Goal: Task Accomplishment & Management: Complete application form

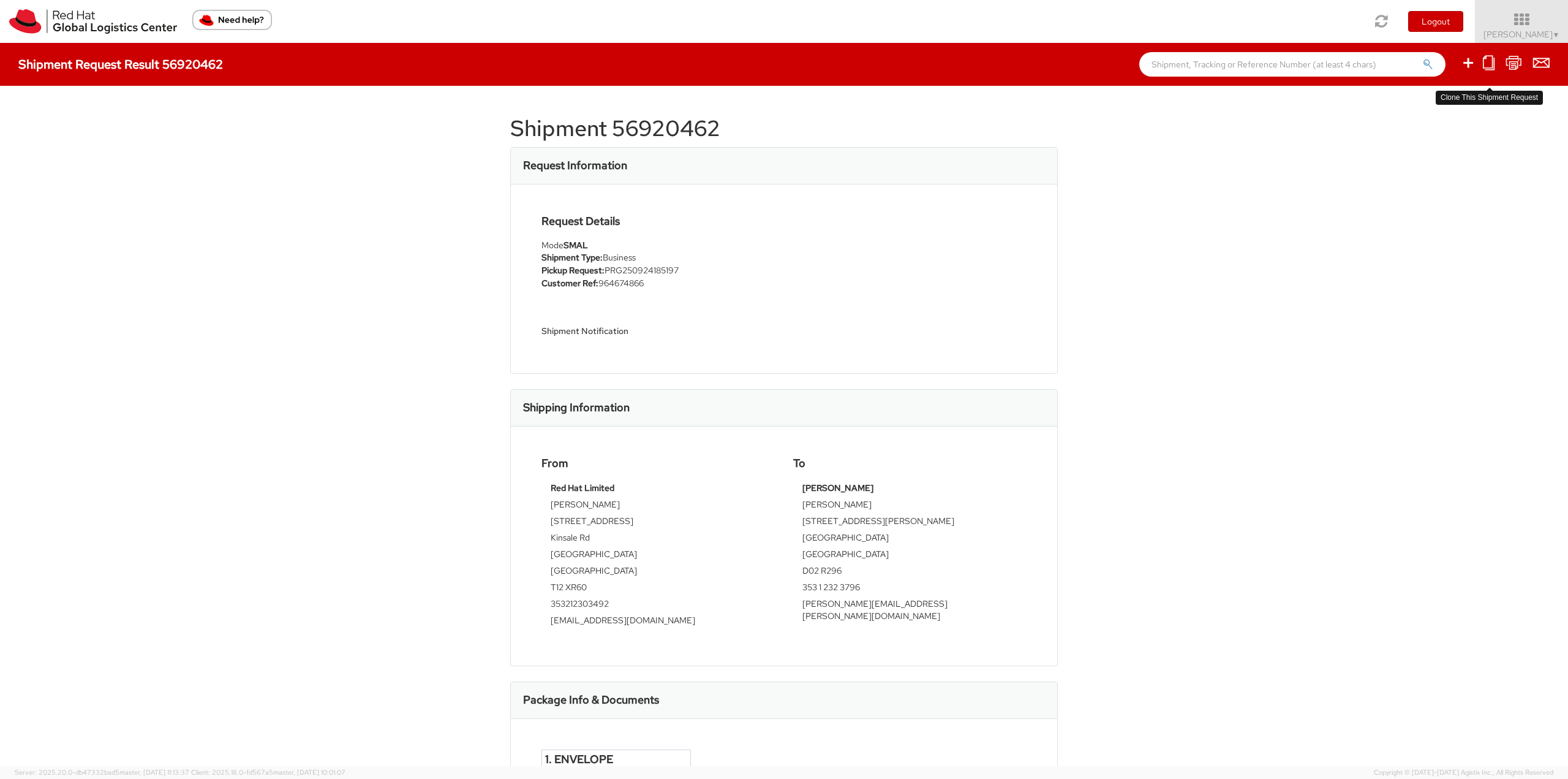
click at [1494, 66] on icon at bounding box center [1489, 62] width 12 height 15
click at [1441, 156] on div "Shipment 56920462 Request Information Request Details Mode SMAL Shipment Type: …" at bounding box center [784, 426] width 1568 height 680
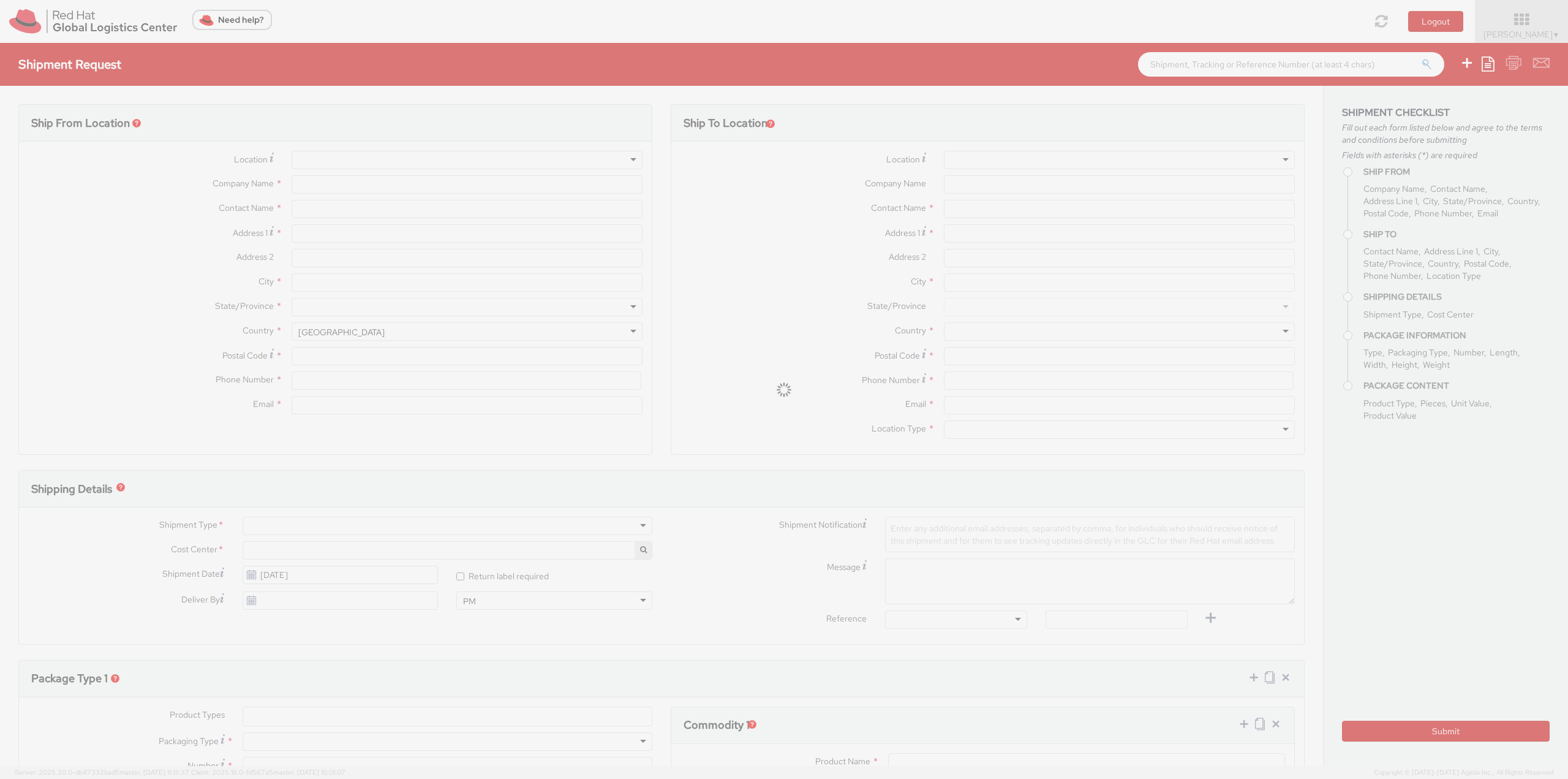
select select
select select "762"
type input "Red Hat Limited"
type input "[PERSON_NAME]"
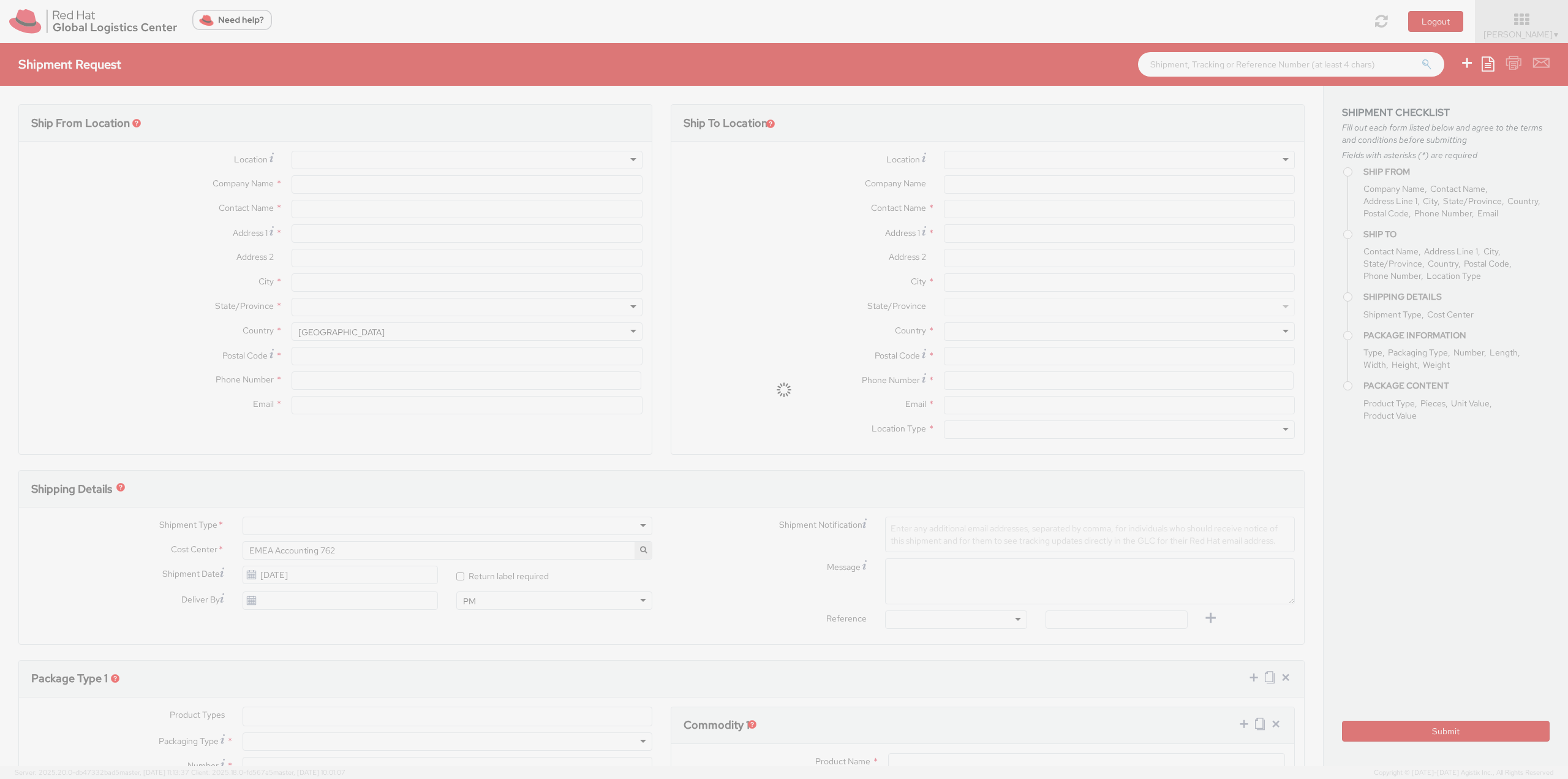
type input "[STREET_ADDRESS]"
type input "Kinsale Rd"
type input "[GEOGRAPHIC_DATA]"
type input "T12 XR60"
type input "353212303492"
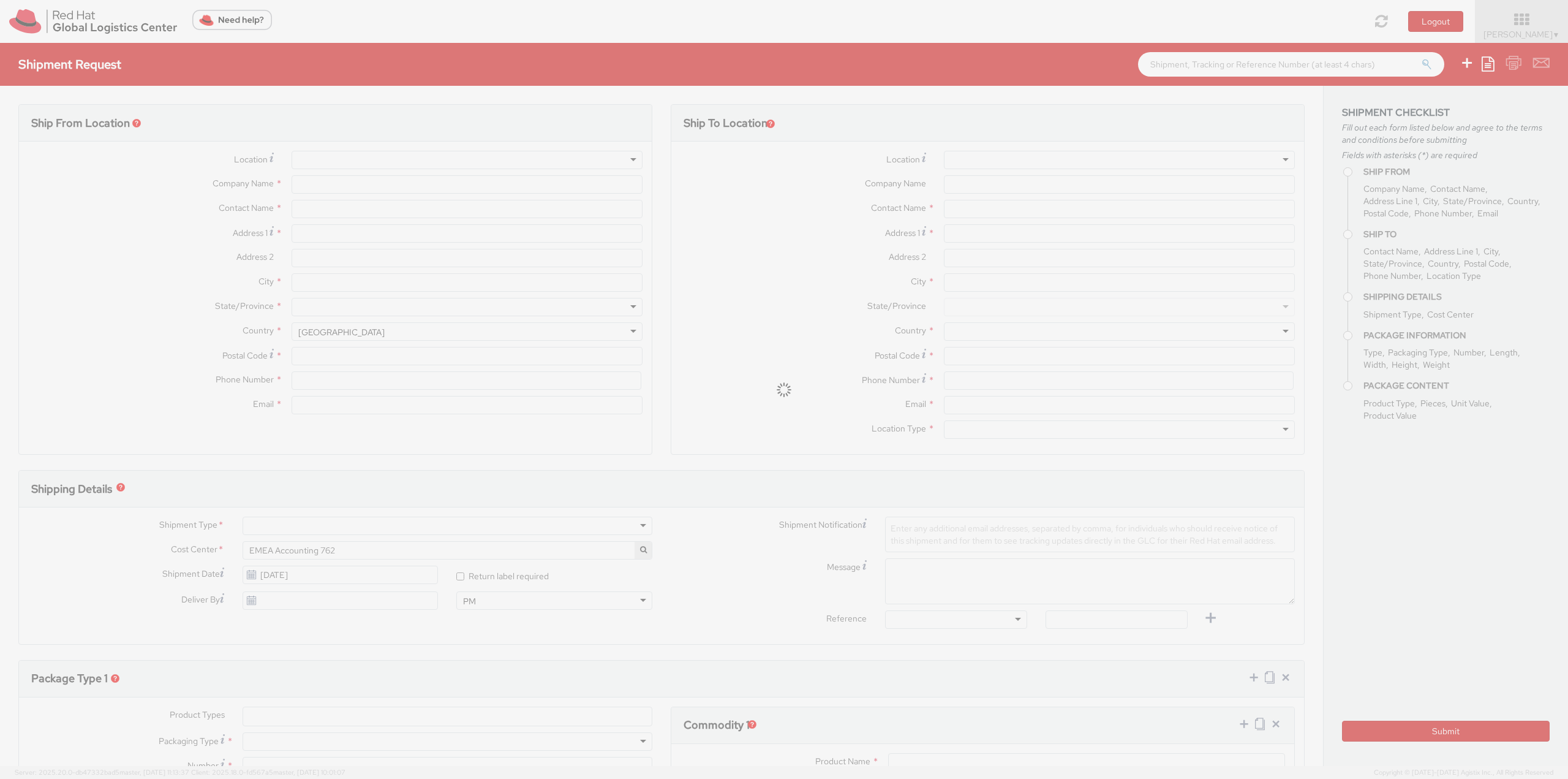
type input "[EMAIL_ADDRESS][DOMAIN_NAME]"
type input "[PERSON_NAME]"
type input "[STREET_ADDRESS][PERSON_NAME]"
type input "[GEOGRAPHIC_DATA]"
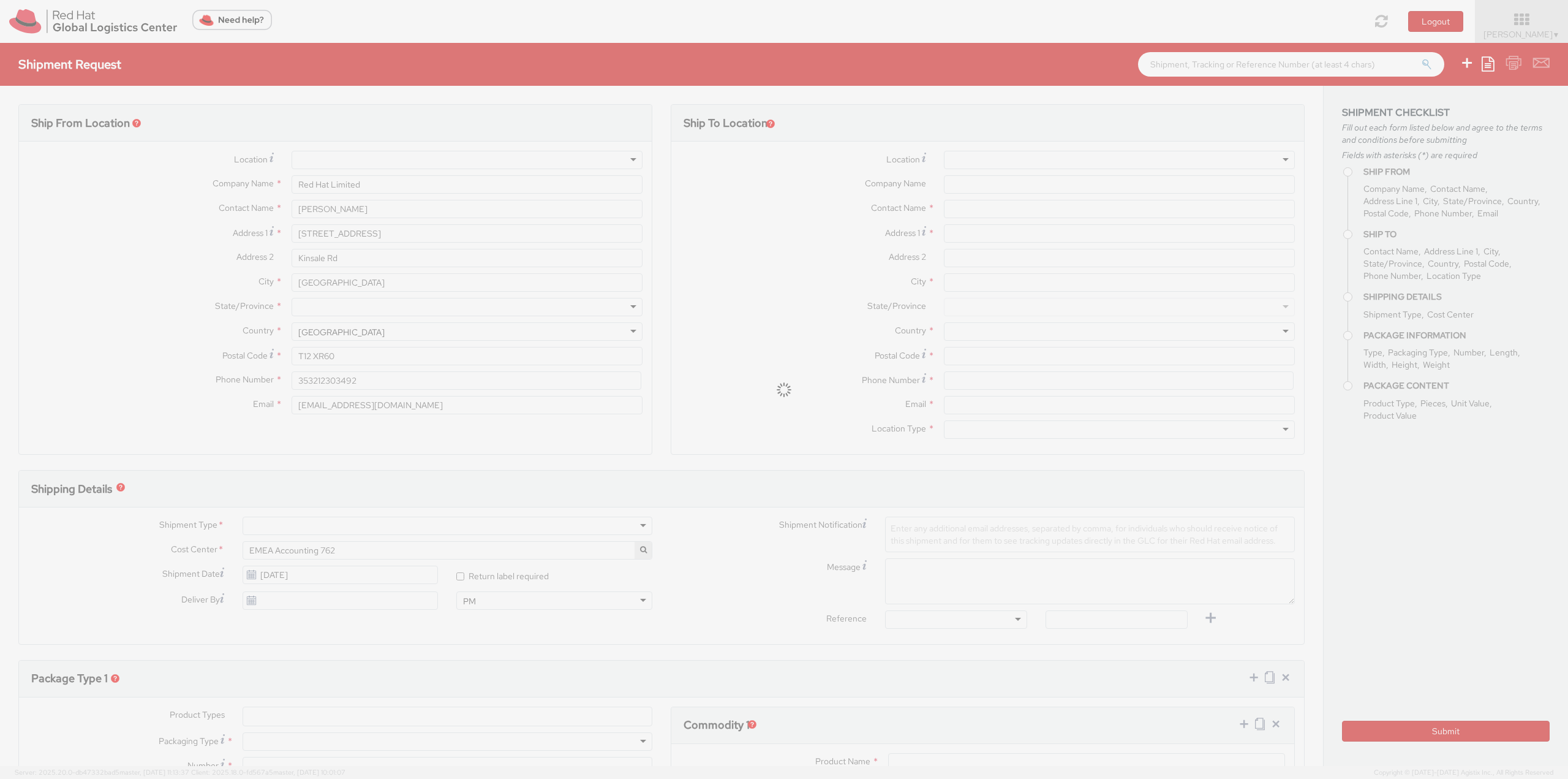
type input "D02 R296"
type input "353 1 232 3796"
type input "[PERSON_NAME][EMAIL_ADDRESS][PERSON_NAME][DOMAIN_NAME]"
type input "PRG250924185197"
select select "DOCUMENT"
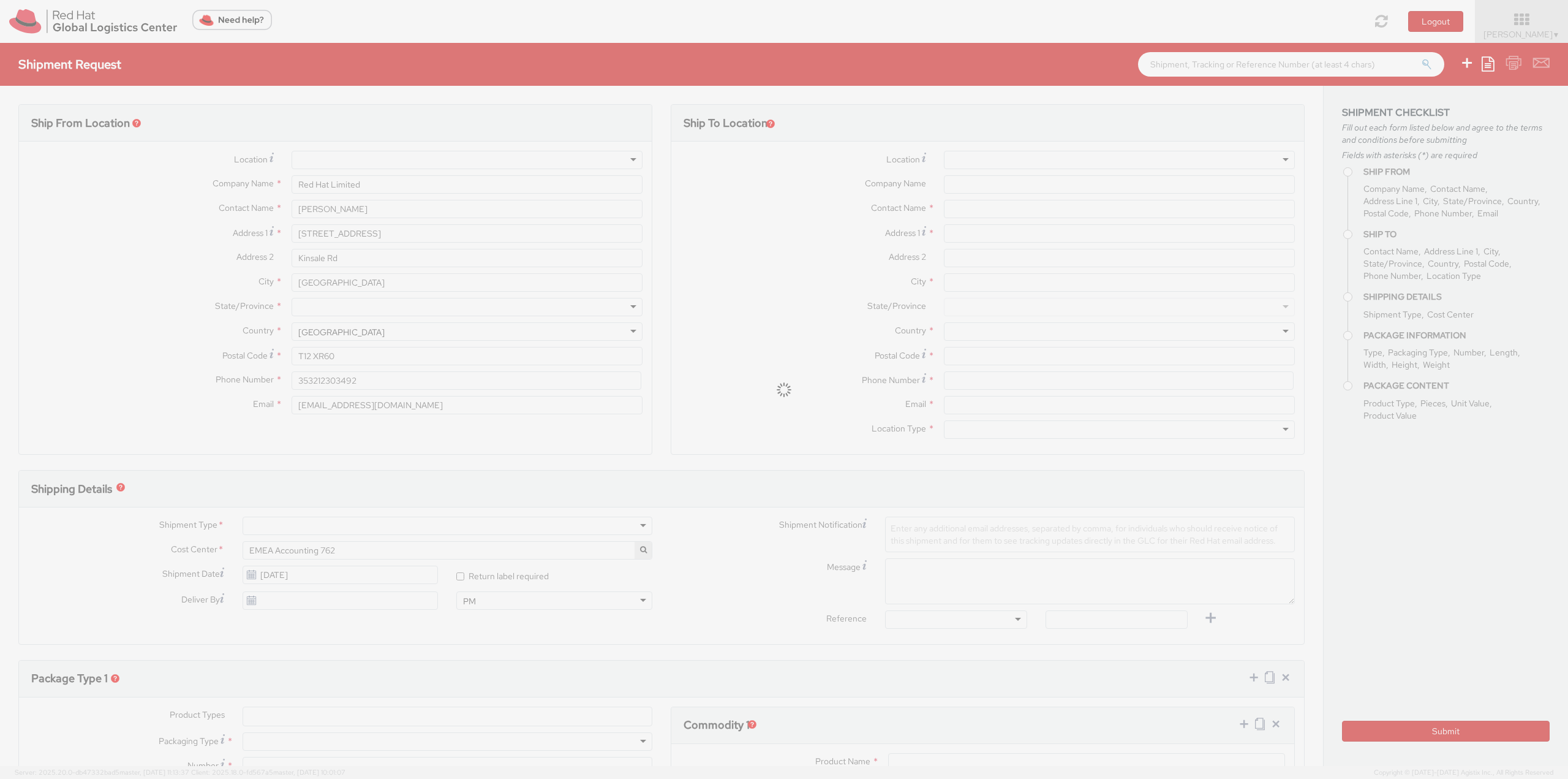
type input "1"
type input "24.13"
type input "31.75"
type input "0.64"
select select "CM"
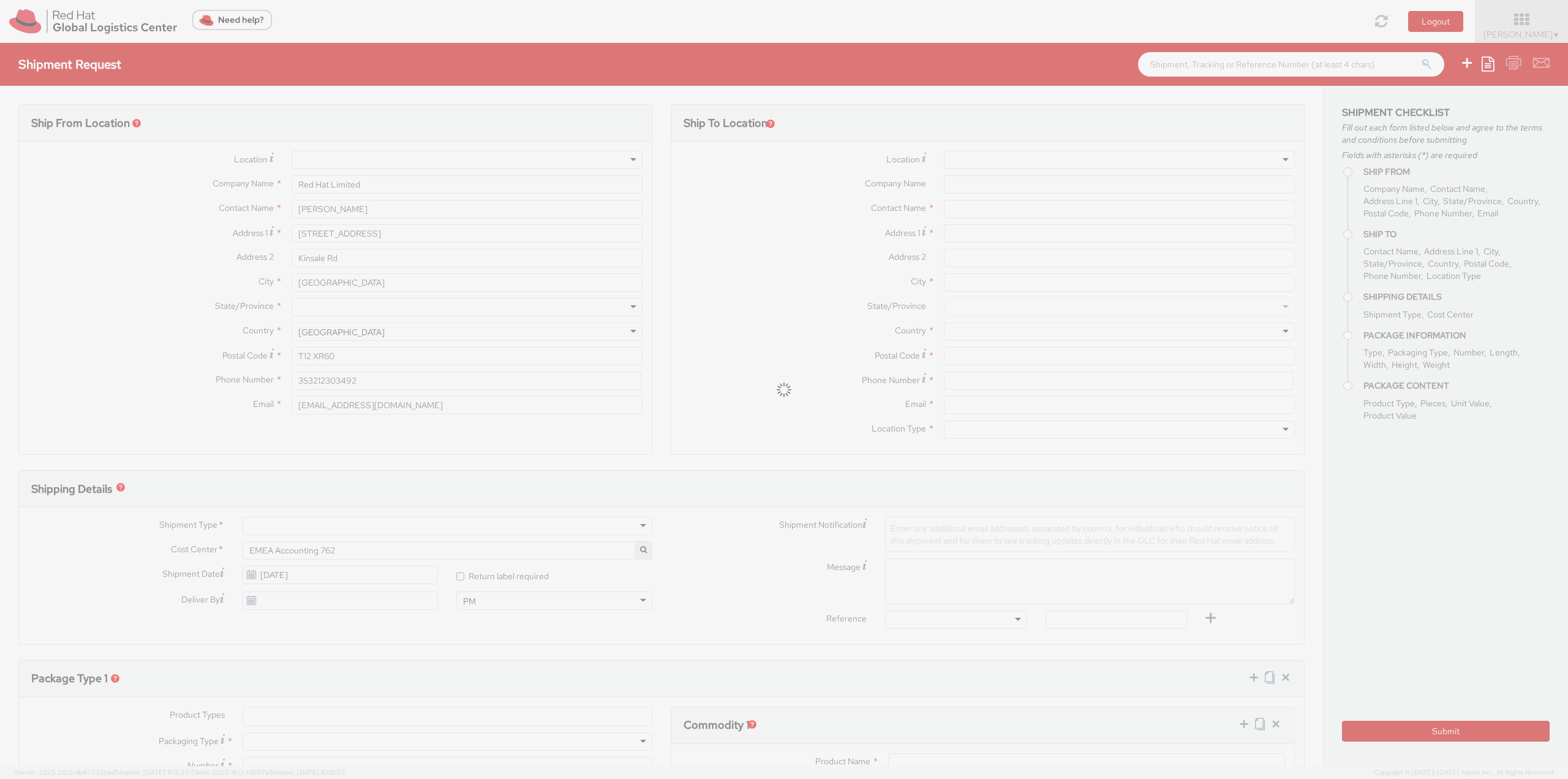
type input "0.5"
select select "KGS"
type input "Letter"
select select "DOCUMENT"
type input "1.00"
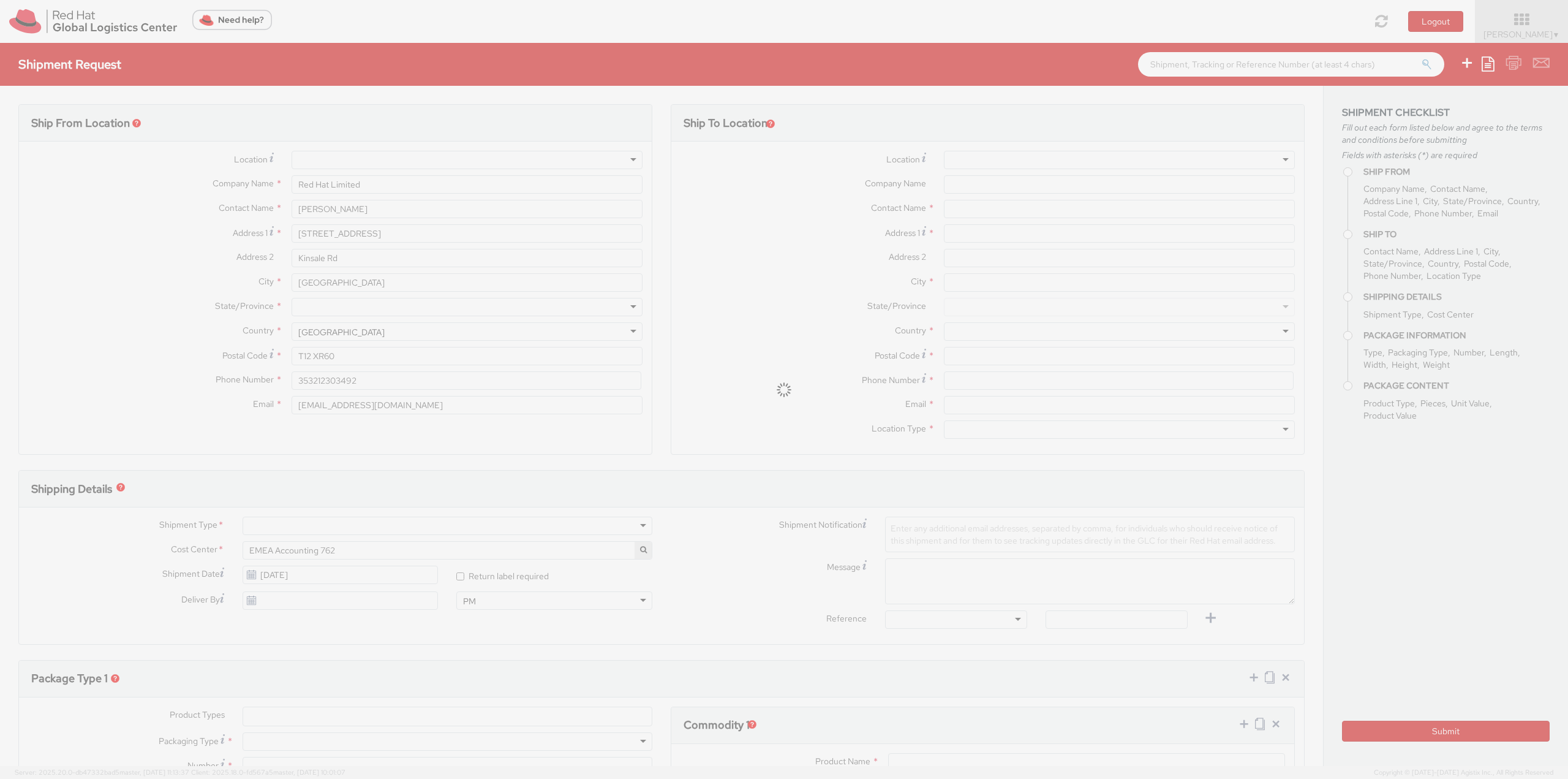
type input "1.00"
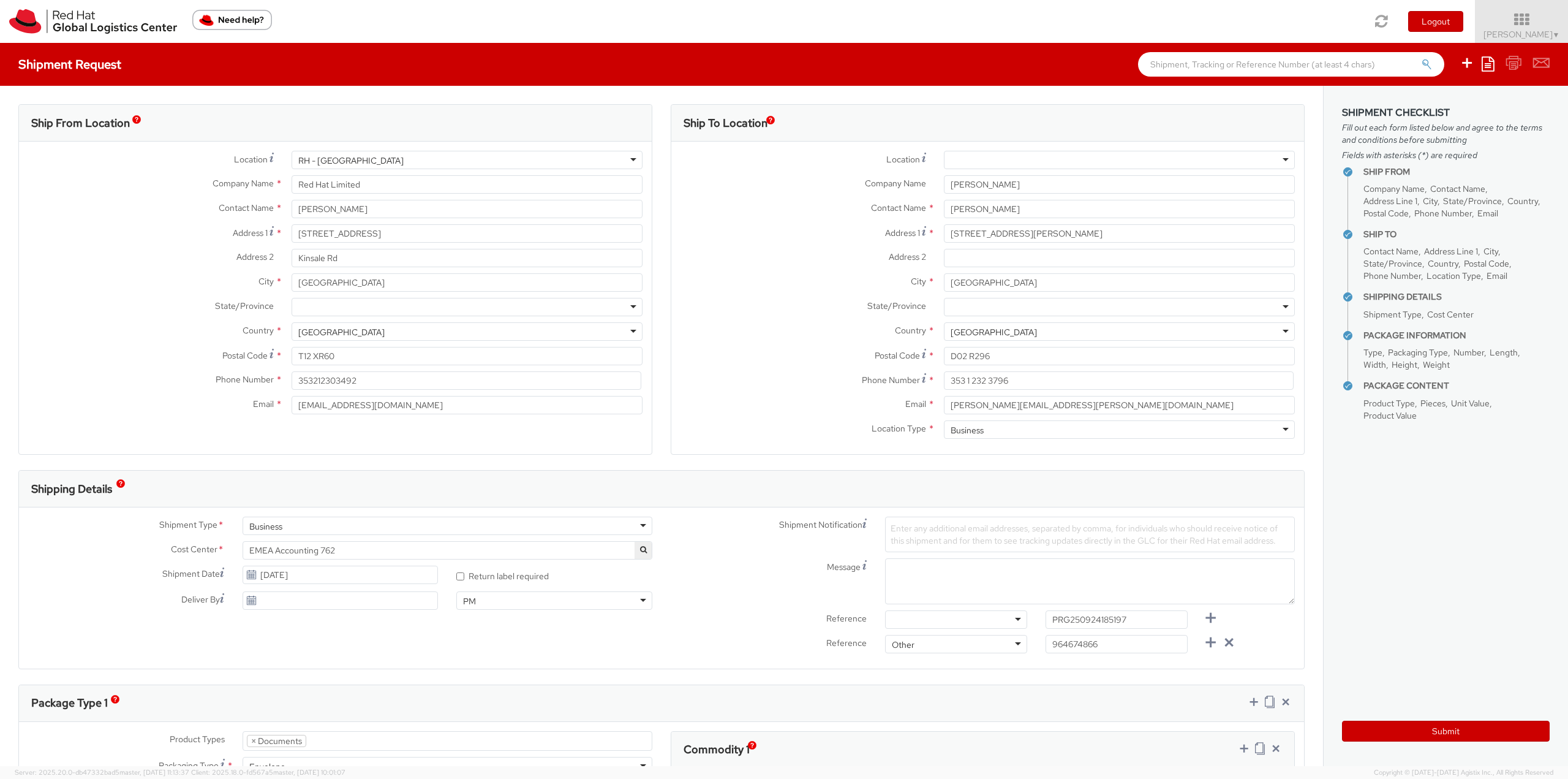
scroll to position [61, 0]
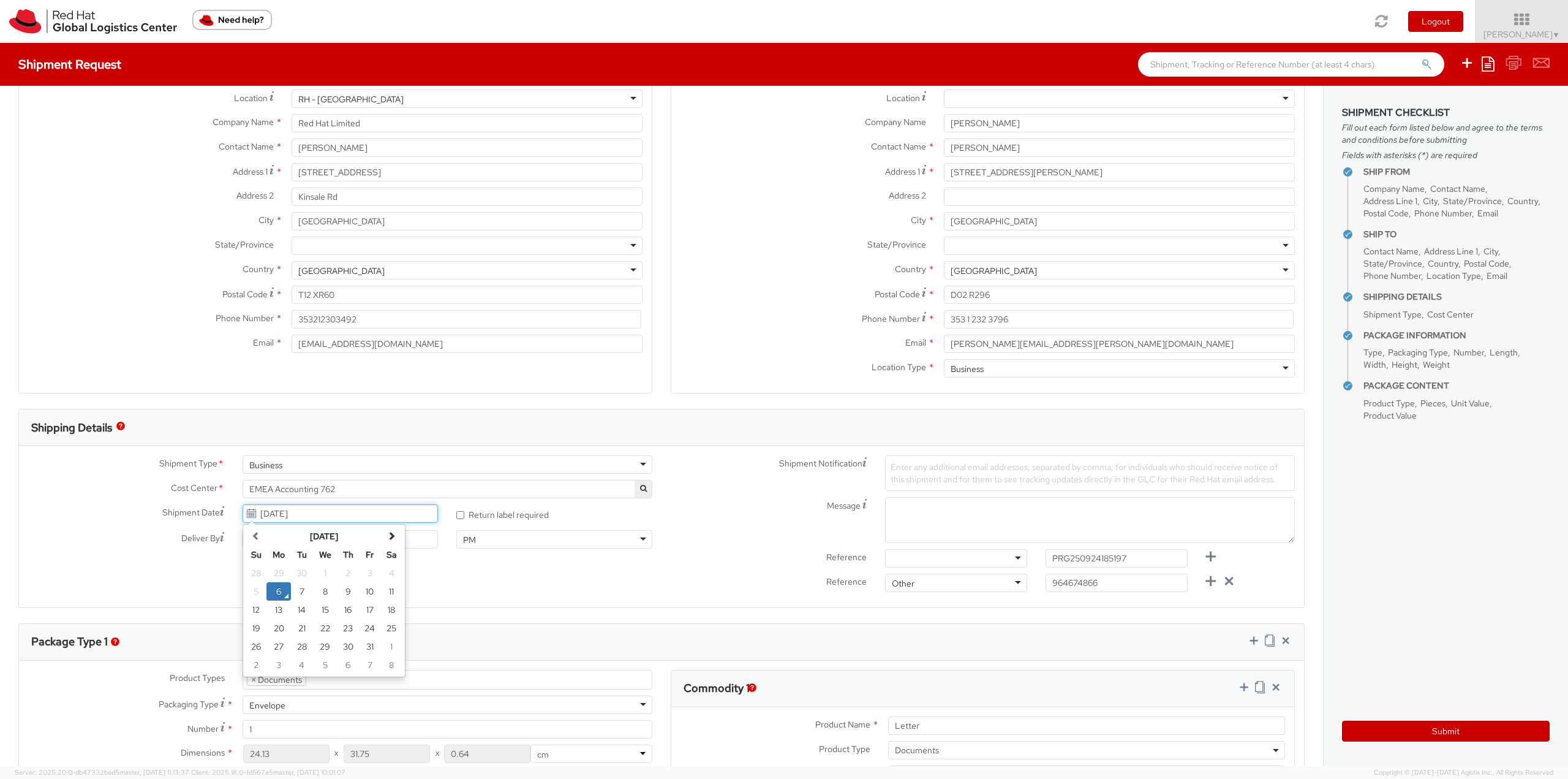
click at [365, 517] on input "[DATE]" at bounding box center [341, 513] width 196 height 18
click at [278, 595] on td "6" at bounding box center [278, 591] width 24 height 18
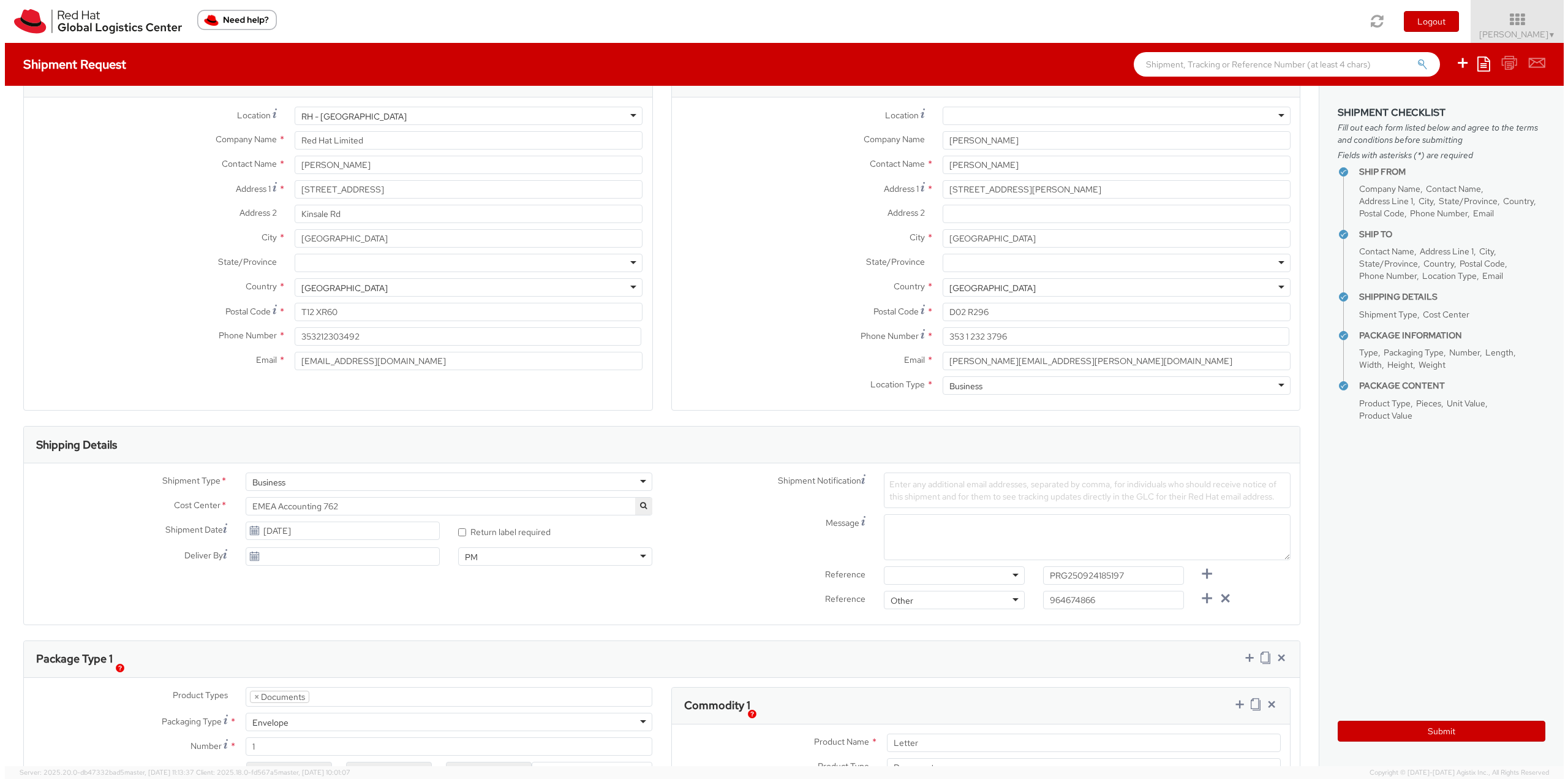
scroll to position [28, 0]
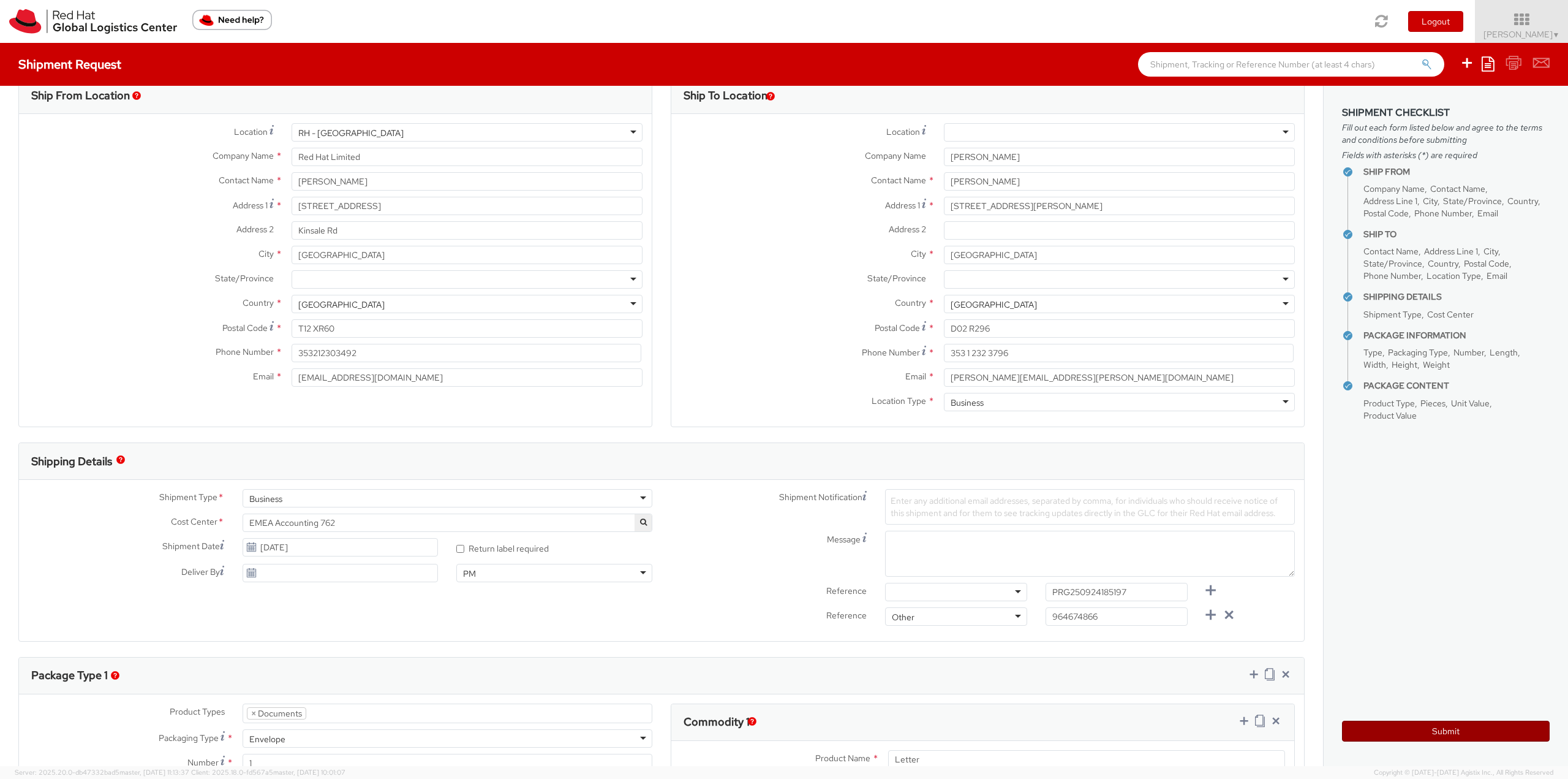
click at [1450, 728] on button "Submit" at bounding box center [1446, 730] width 208 height 21
